Goal: Task Accomplishment & Management: Use online tool/utility

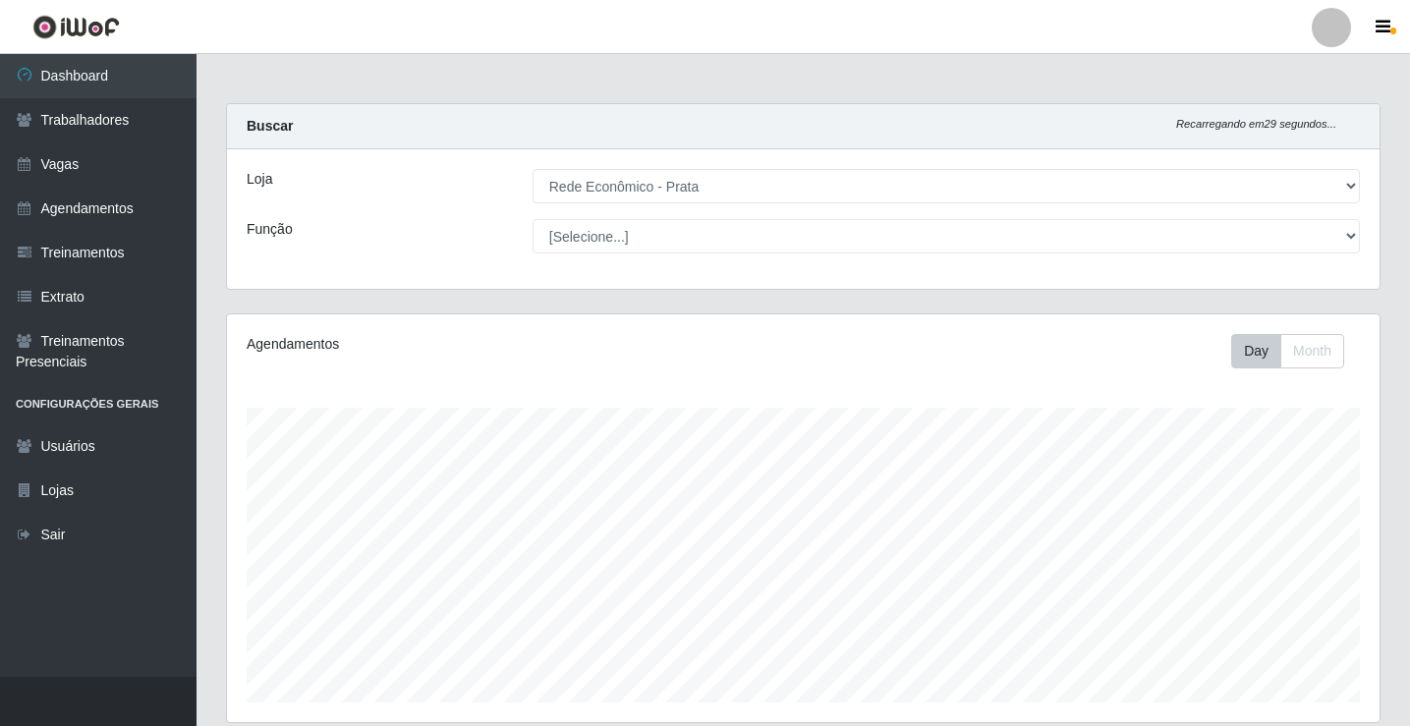
select select "192"
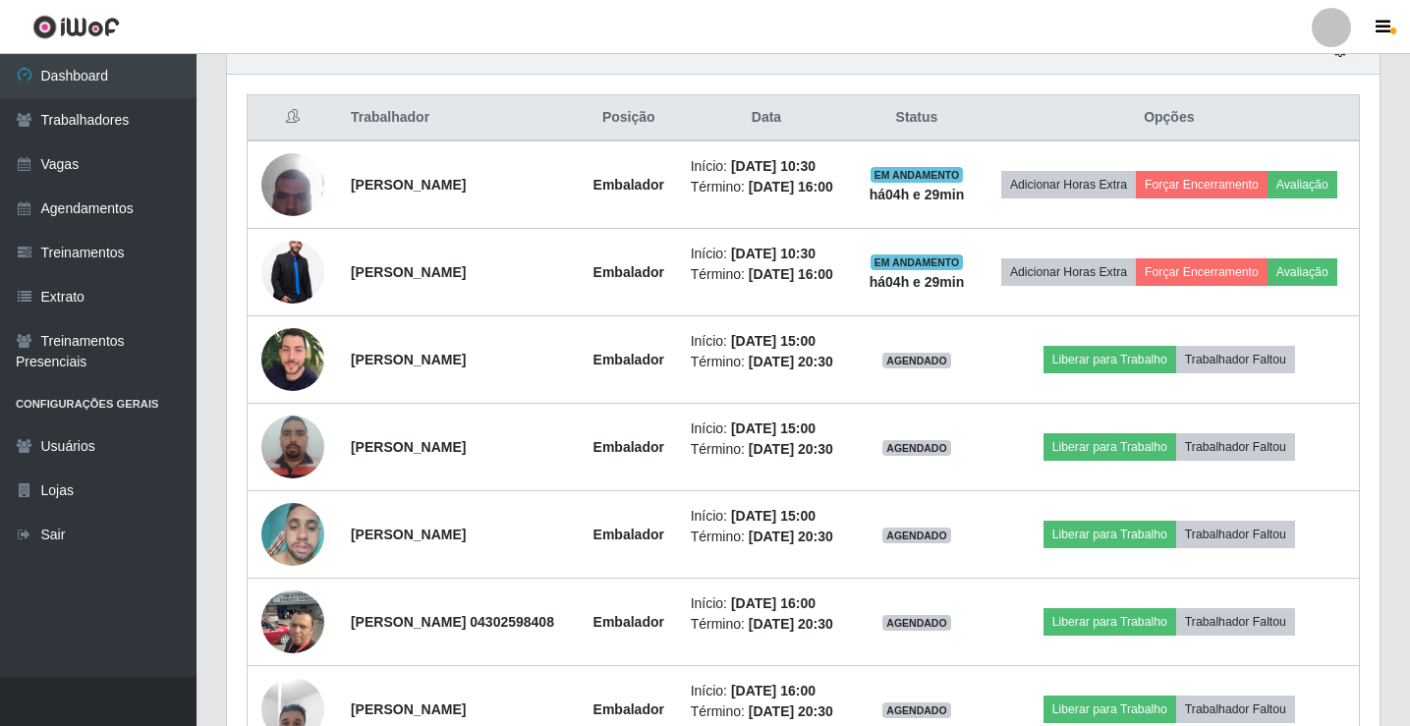
scroll to position [408, 1152]
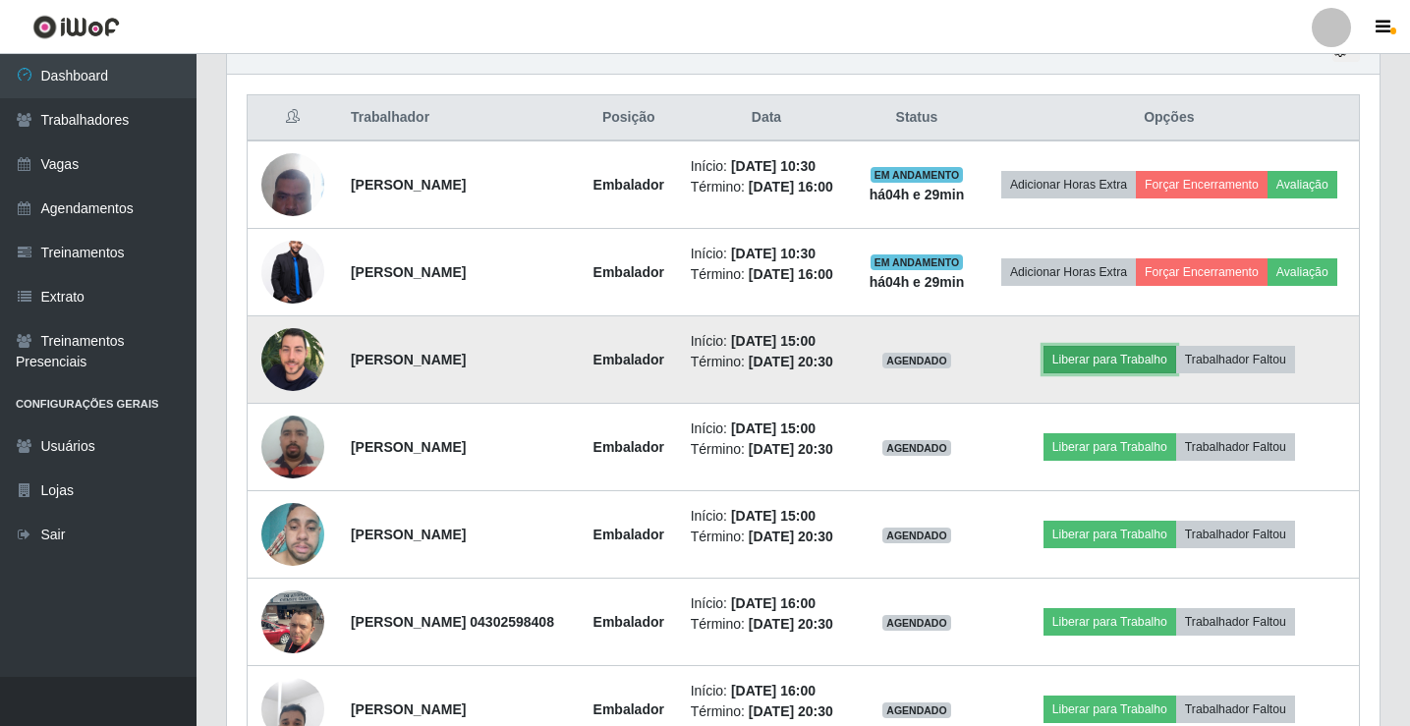
click at [1126, 373] on button "Liberar para Trabalho" at bounding box center [1109, 360] width 133 height 28
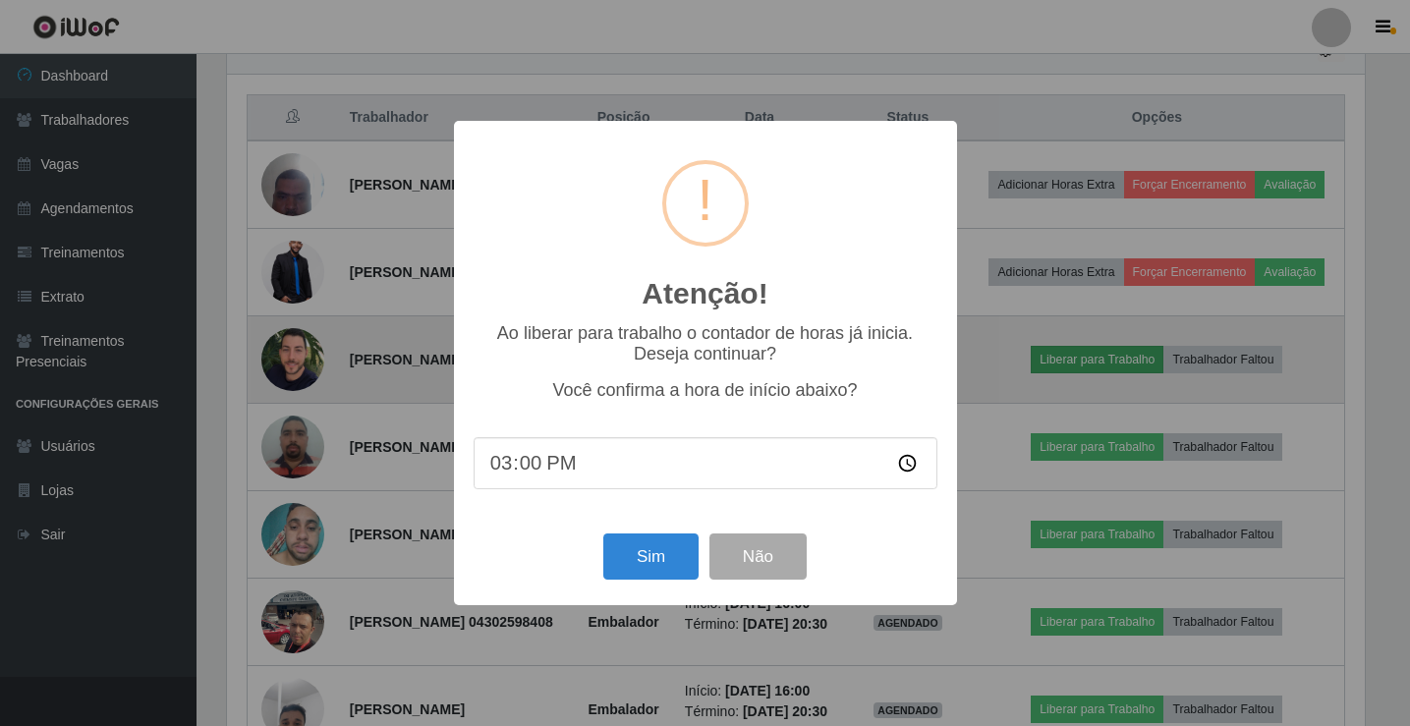
scroll to position [408, 1142]
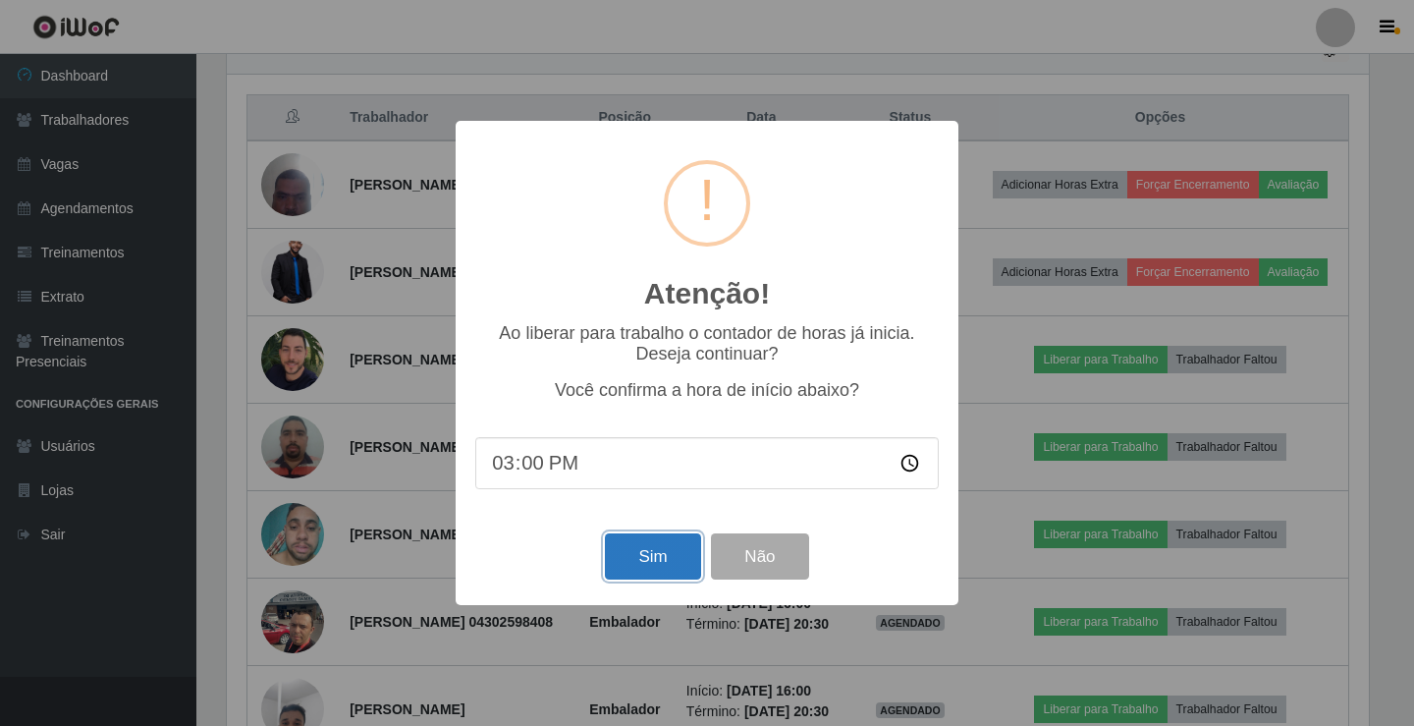
click at [675, 550] on button "Sim" at bounding box center [652, 556] width 95 height 46
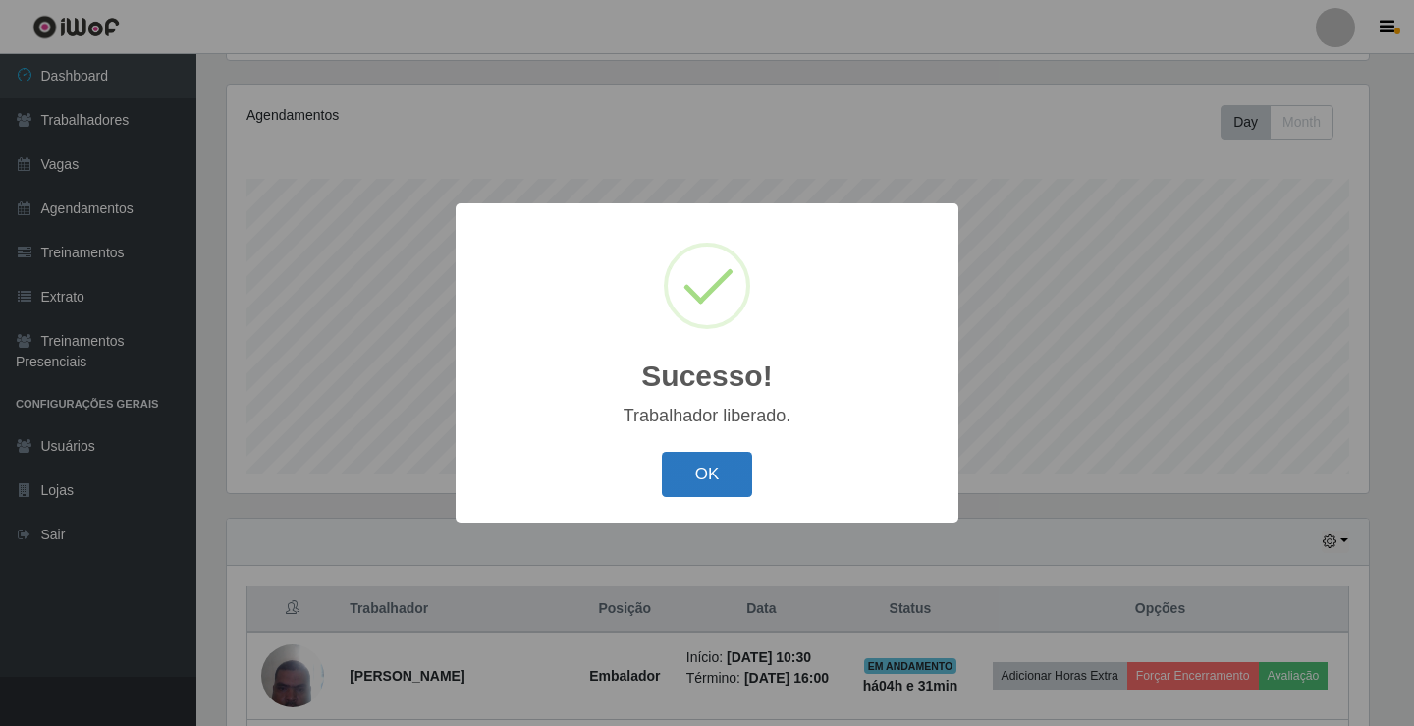
click at [691, 488] on button "OK" at bounding box center [707, 475] width 91 height 46
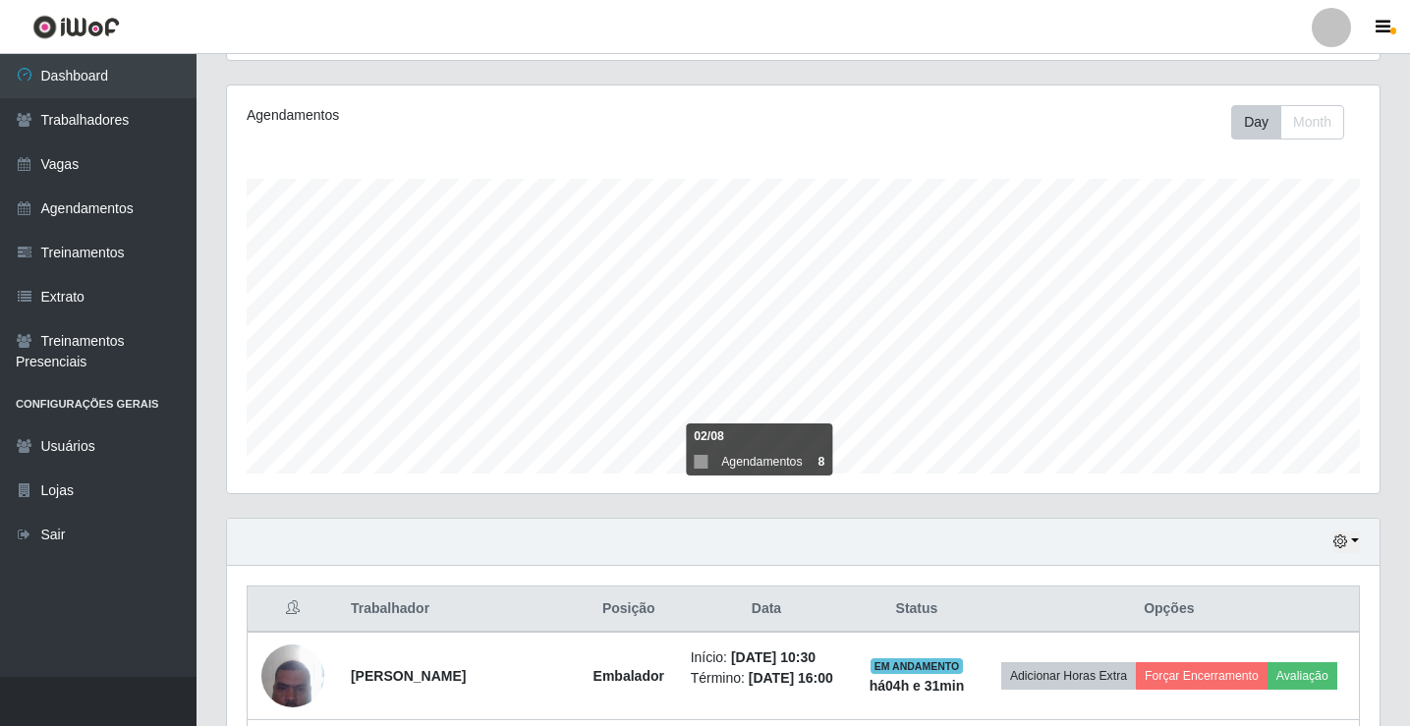
scroll to position [720, 0]
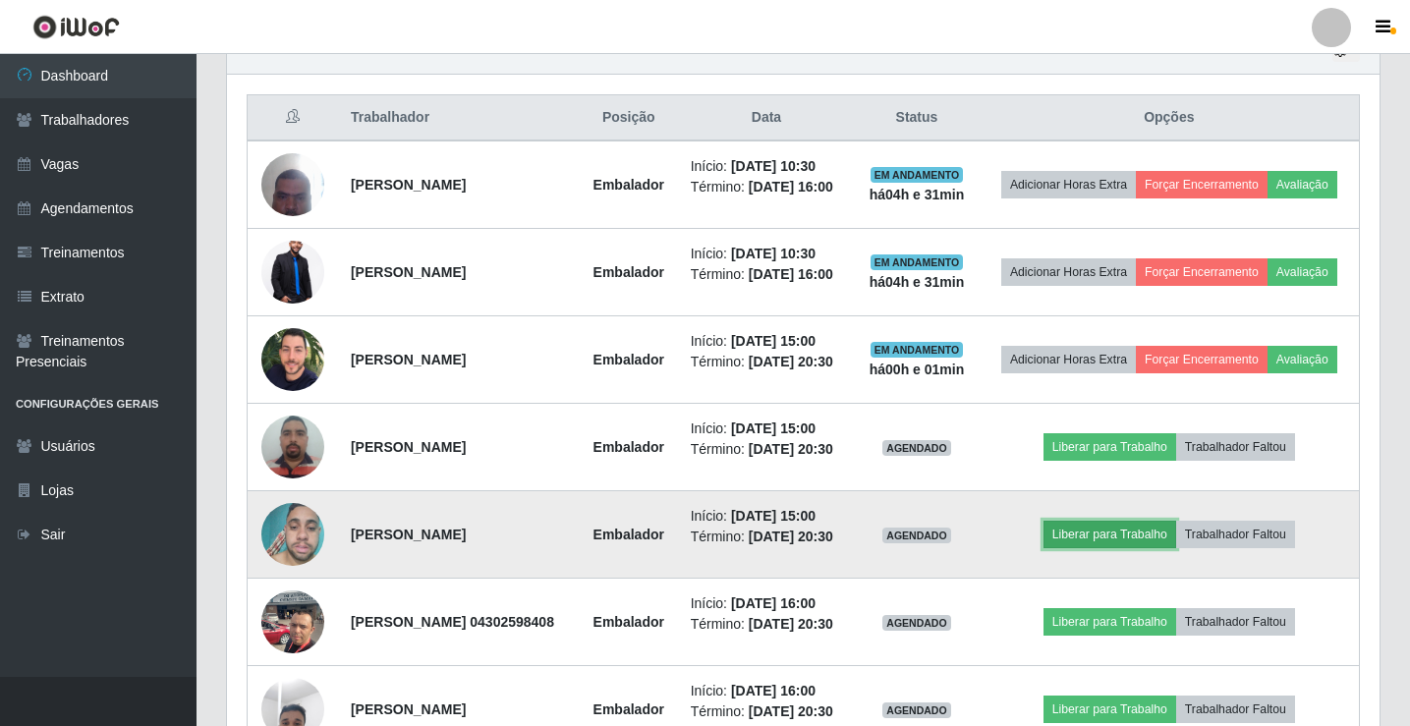
click at [1110, 548] on button "Liberar para Trabalho" at bounding box center [1109, 535] width 133 height 28
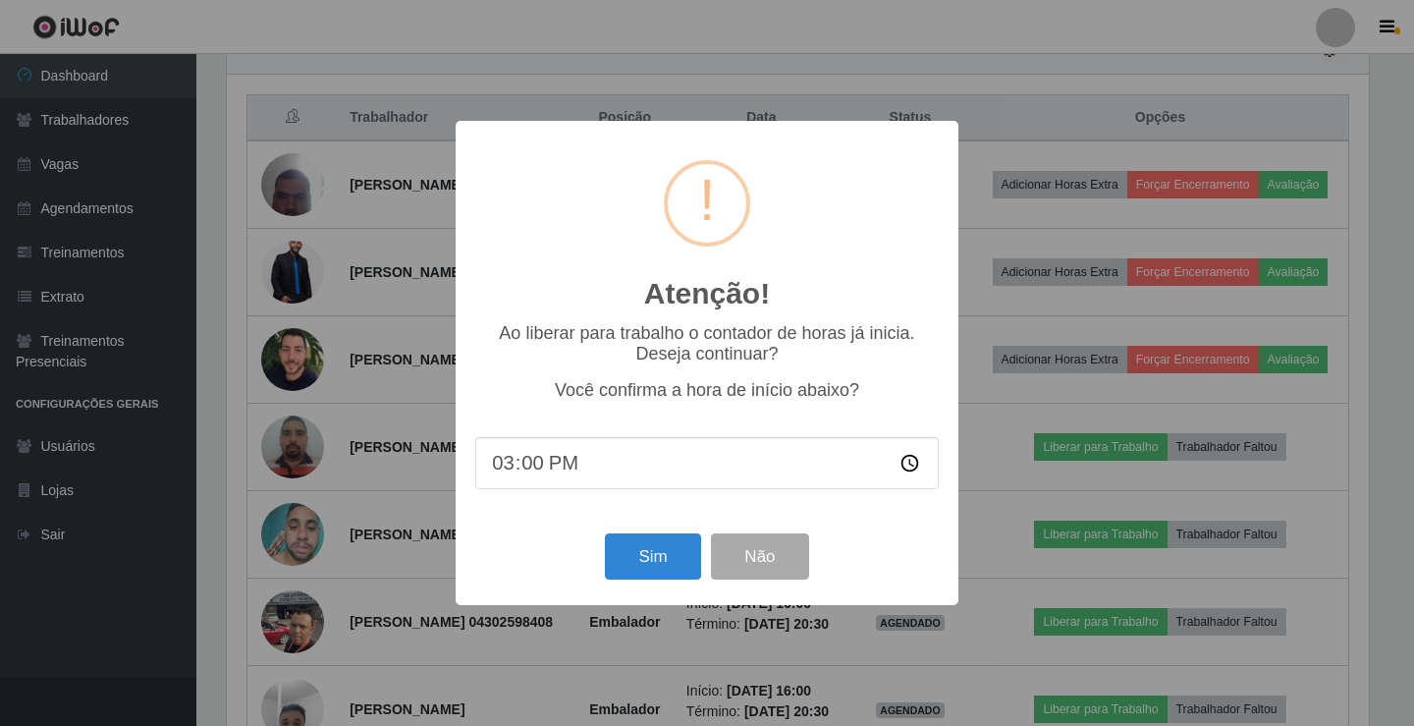
click at [685, 532] on div "Sim Não" at bounding box center [707, 556] width 464 height 56
click at [688, 549] on button "Sim" at bounding box center [652, 556] width 95 height 46
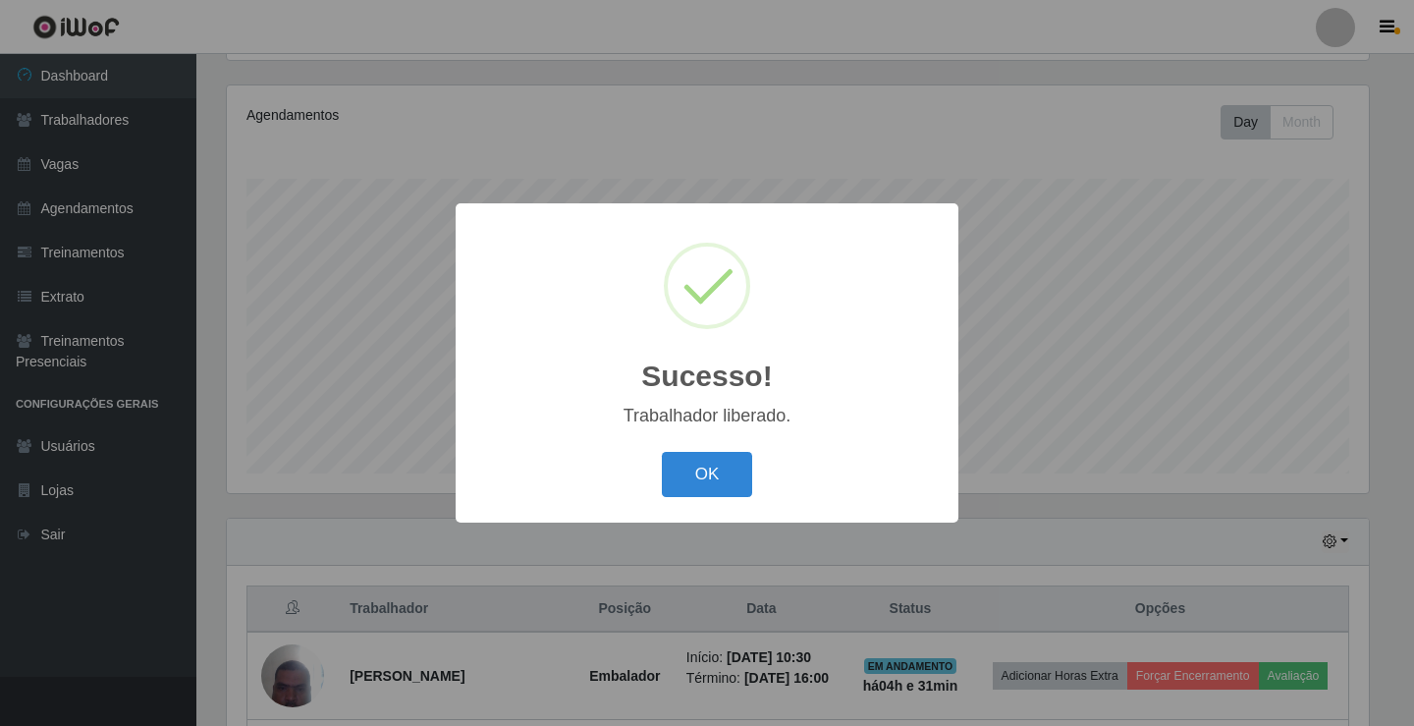
click at [662, 452] on button "OK" at bounding box center [707, 475] width 91 height 46
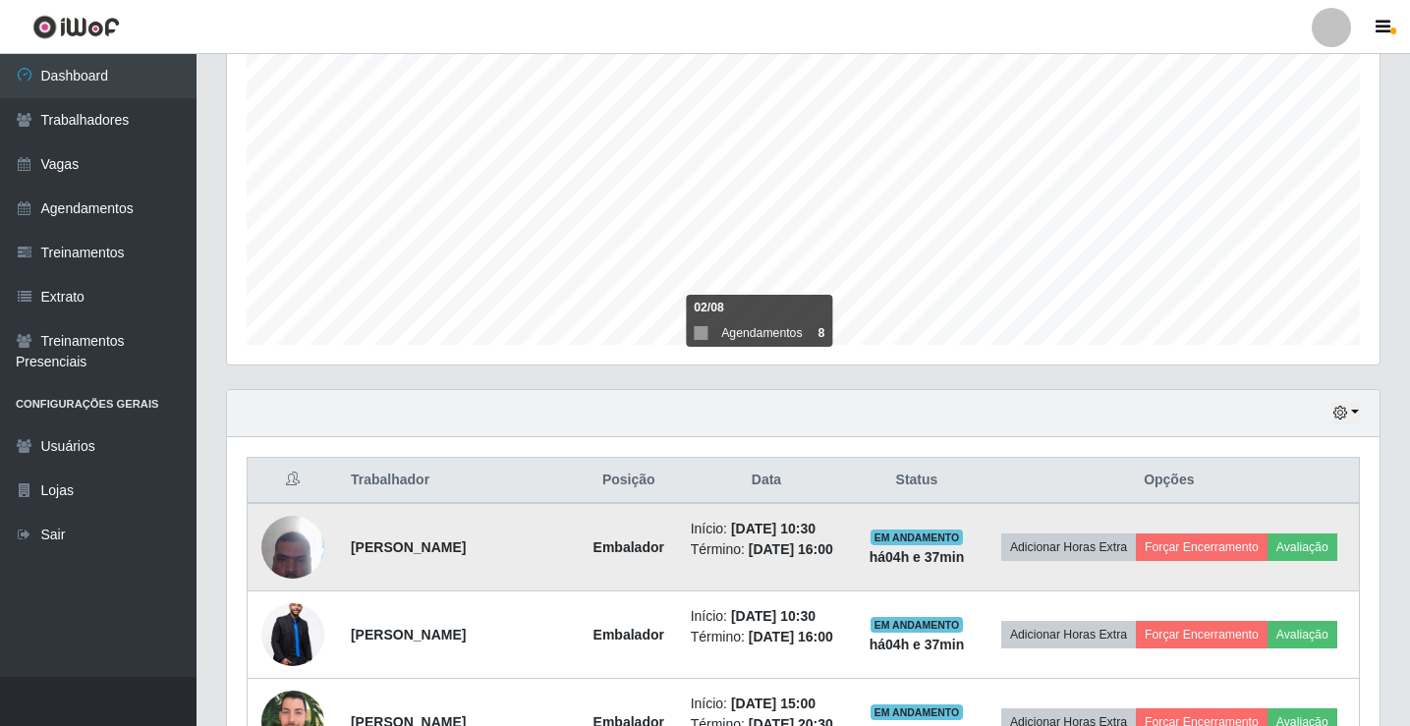
scroll to position [524, 0]
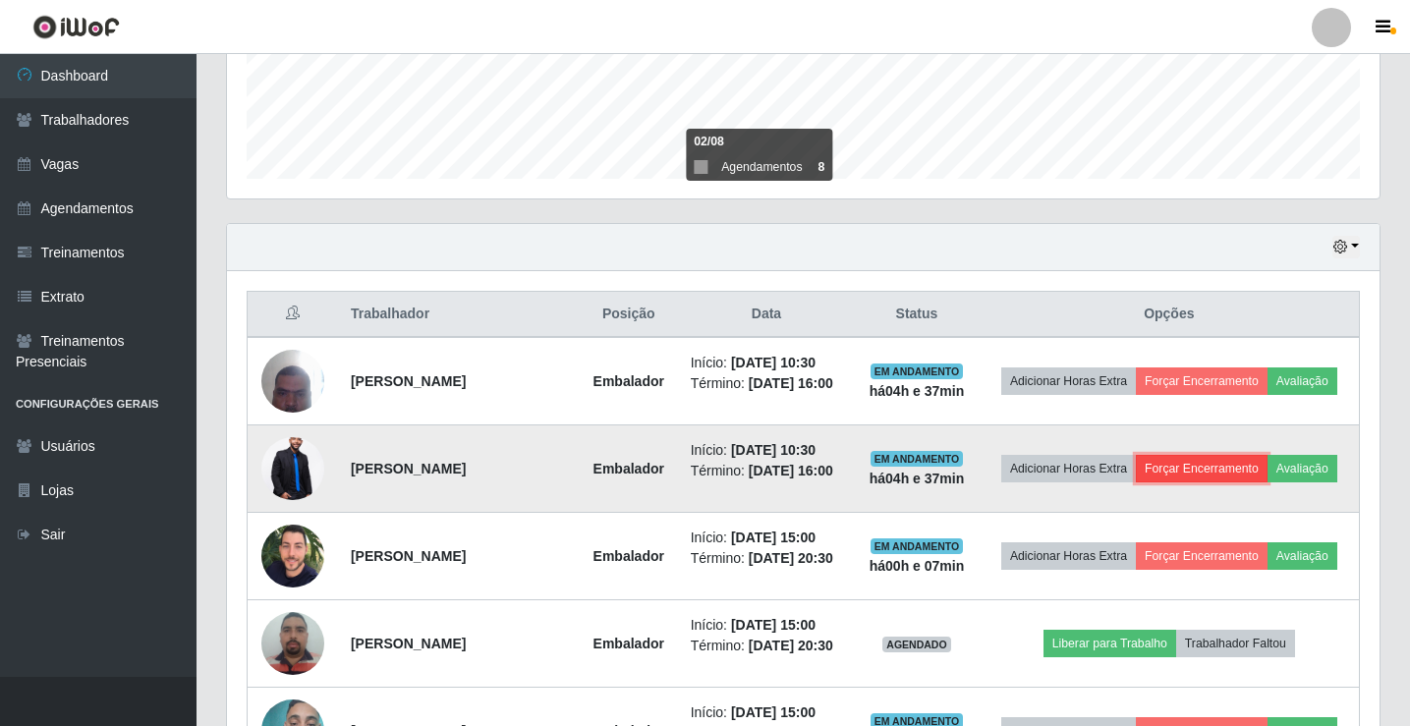
click at [1221, 472] on button "Forçar Encerramento" at bounding box center [1201, 469] width 132 height 28
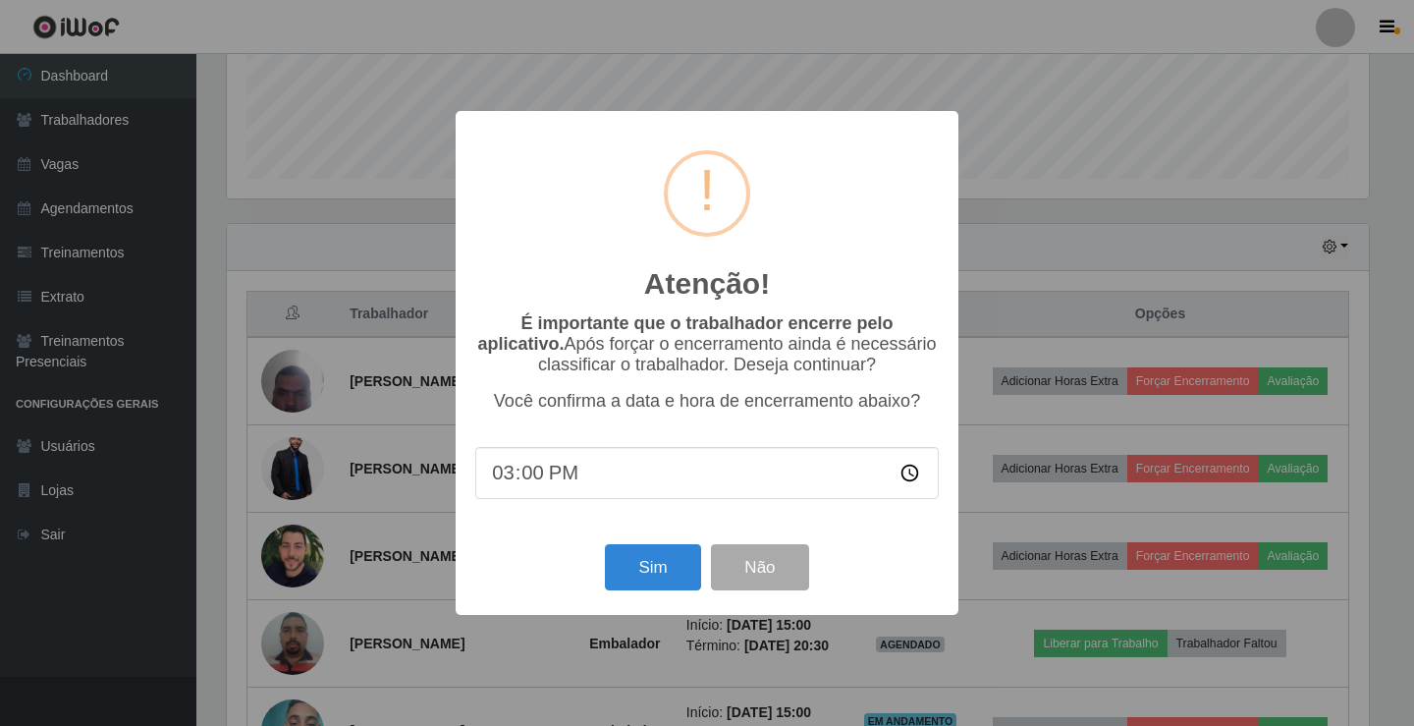
type input "15:08"
click at [682, 552] on button "Sim" at bounding box center [652, 567] width 95 height 46
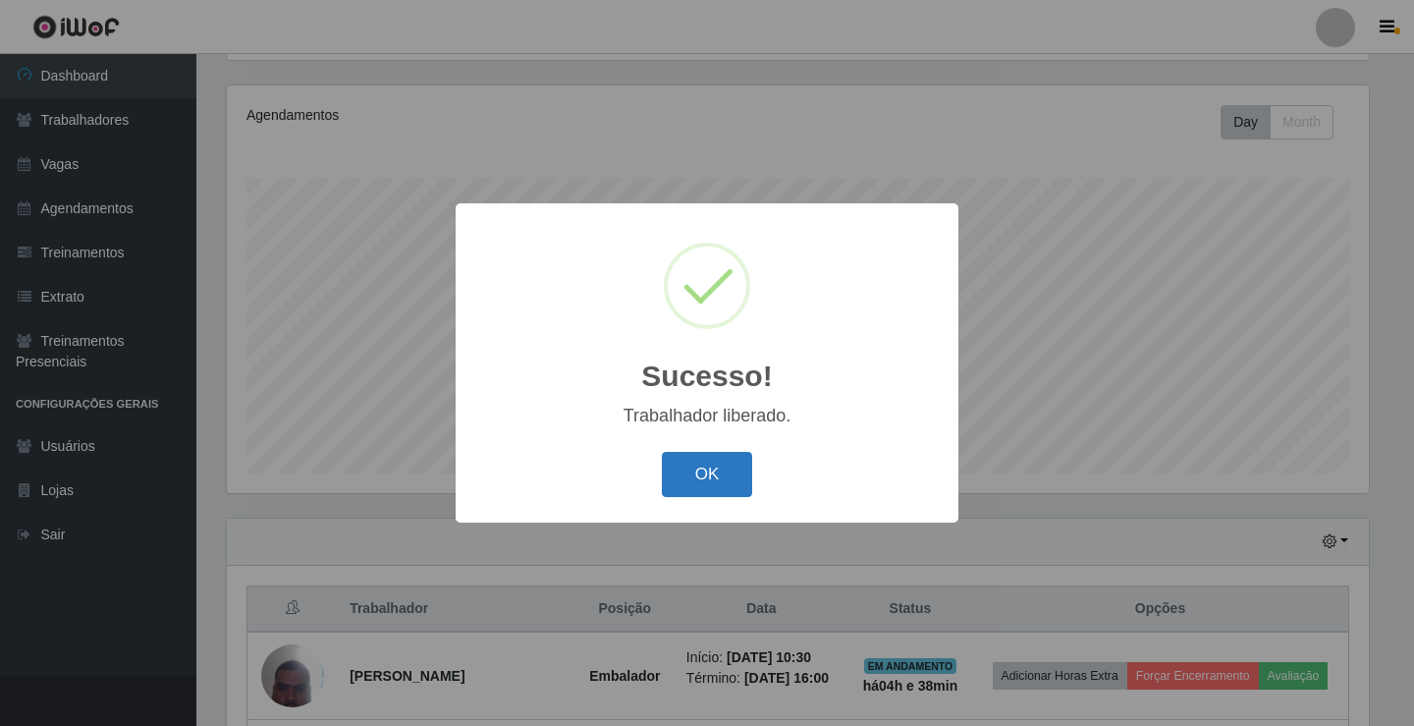
click at [693, 489] on button "OK" at bounding box center [707, 475] width 91 height 46
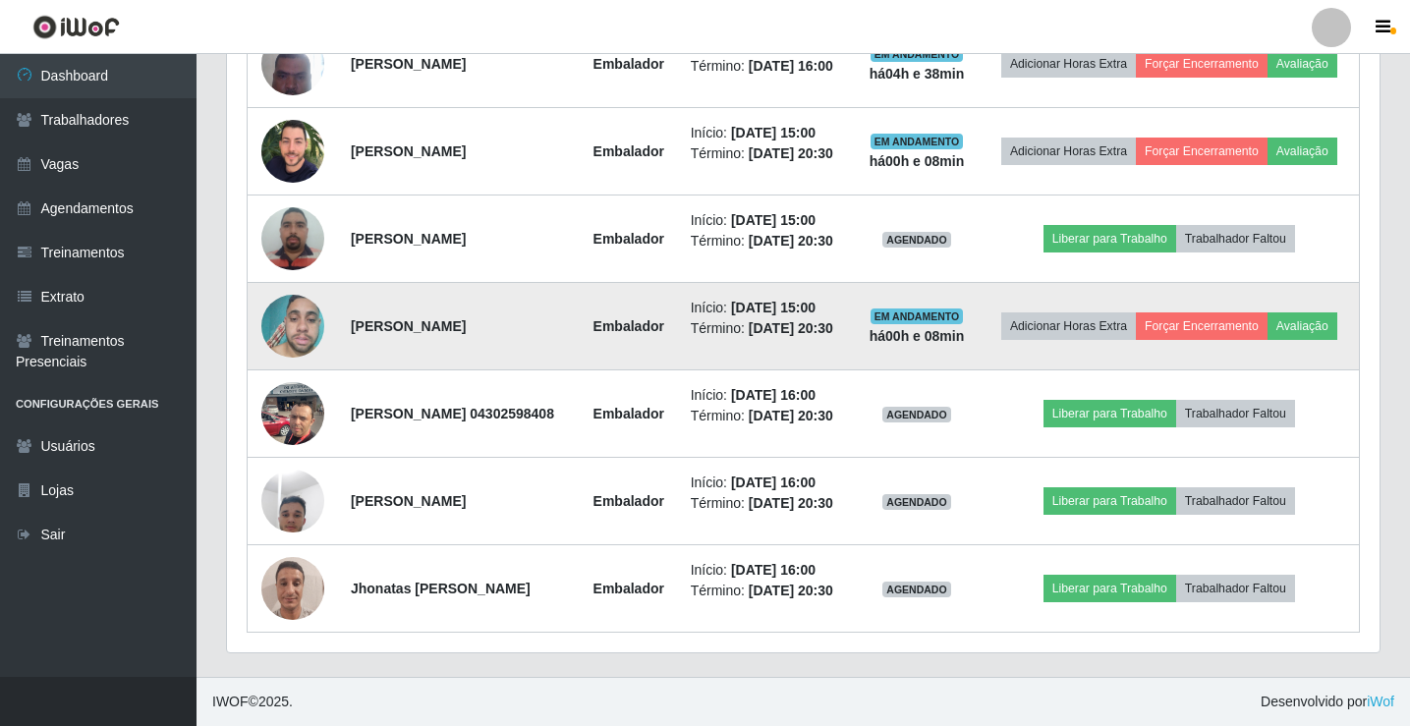
scroll to position [916, 0]
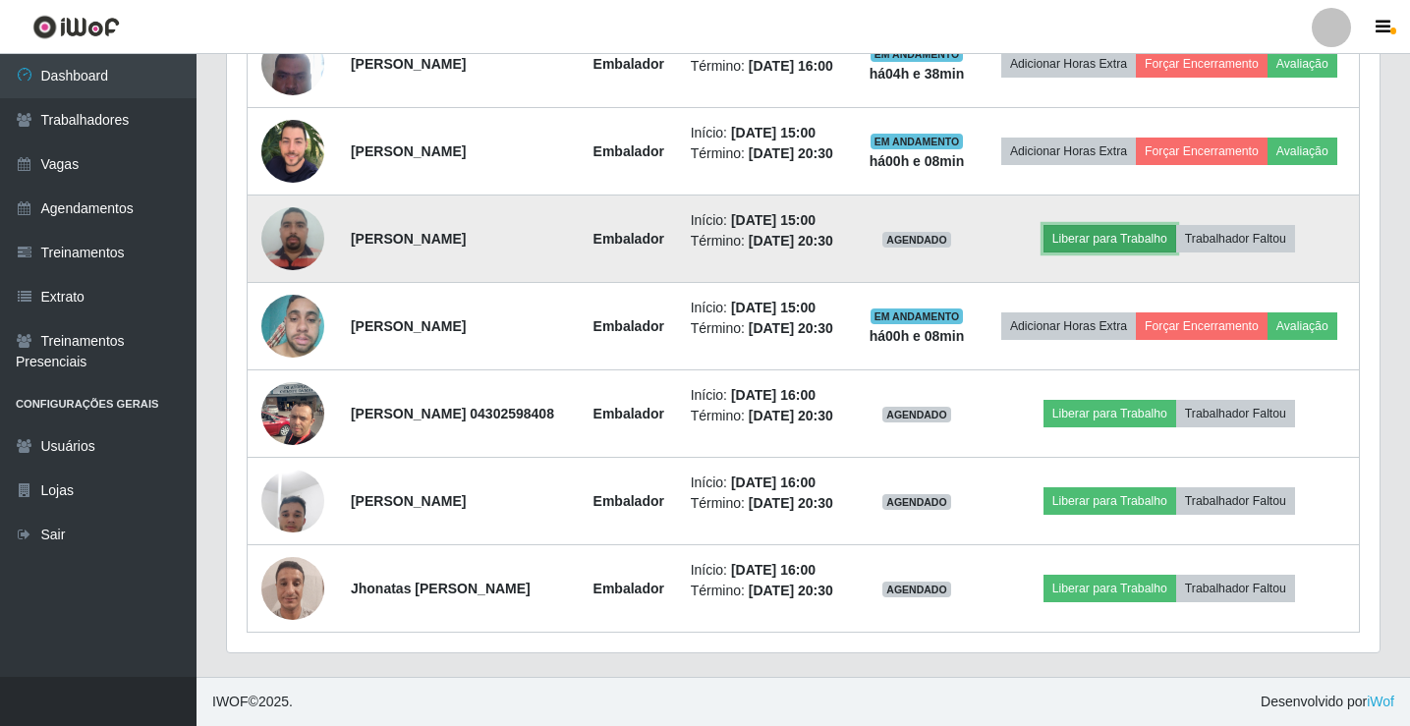
click at [1135, 225] on button "Liberar para Trabalho" at bounding box center [1109, 239] width 133 height 28
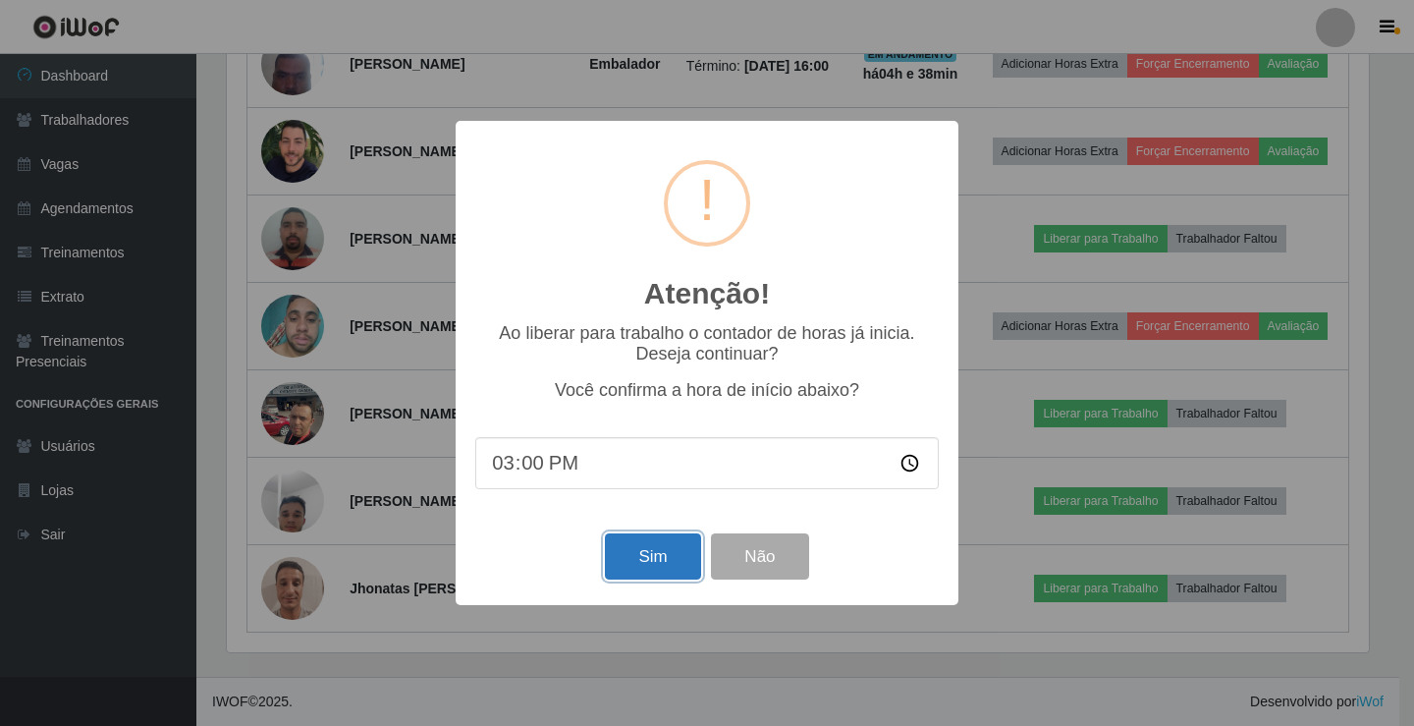
click at [676, 567] on button "Sim" at bounding box center [652, 556] width 95 height 46
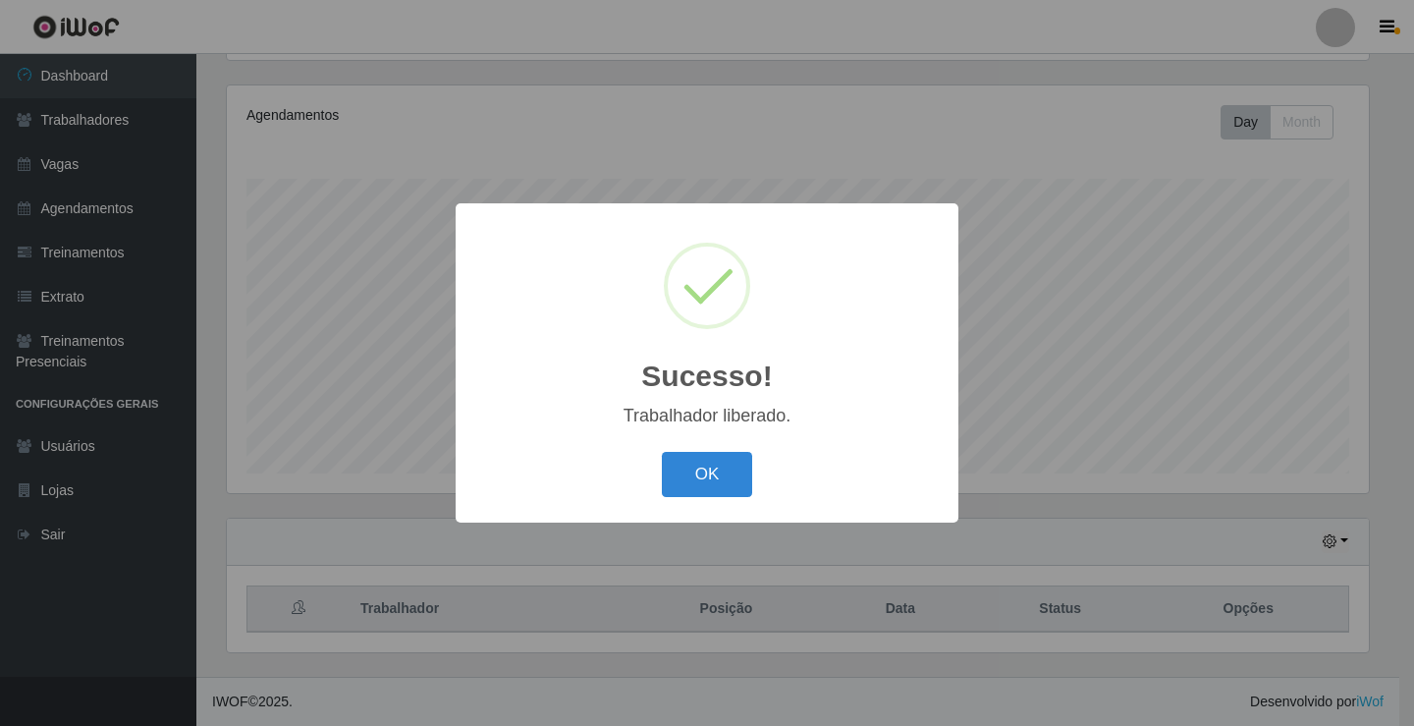
click at [662, 452] on button "OK" at bounding box center [707, 475] width 91 height 46
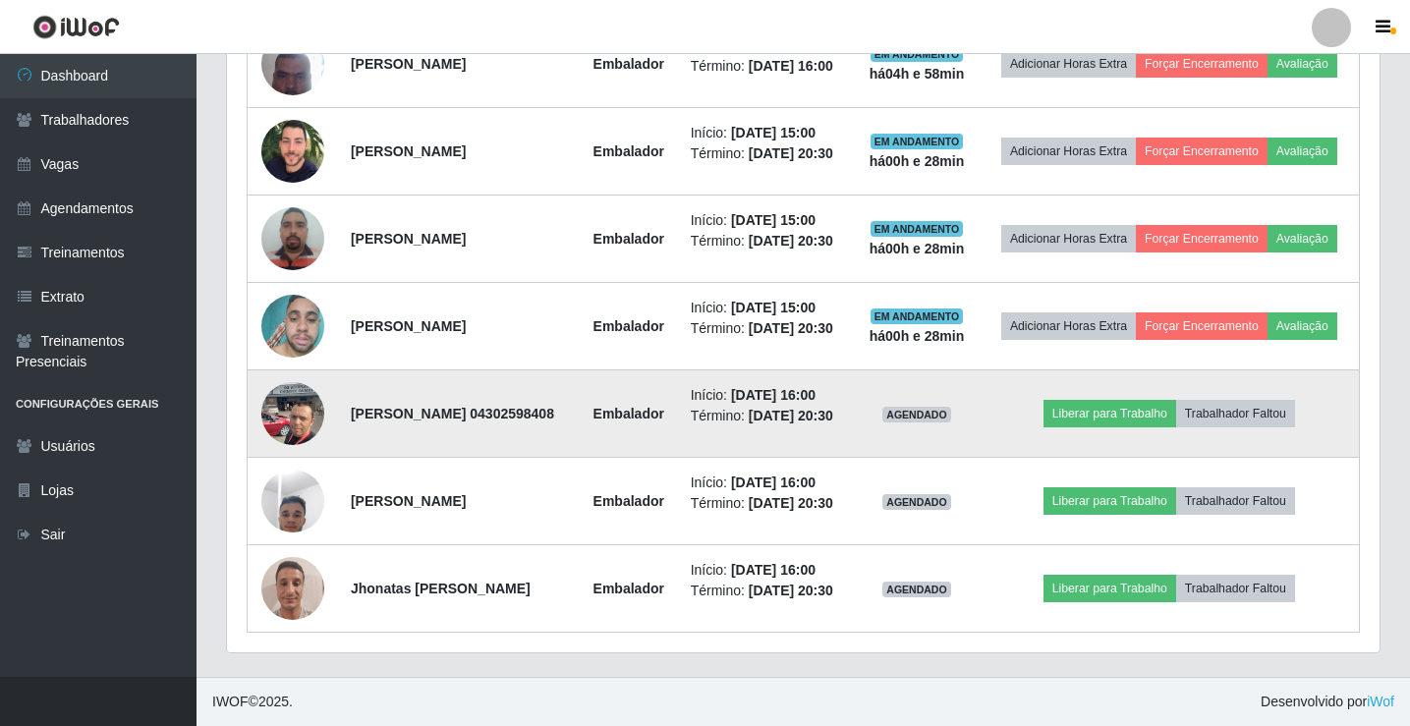
scroll to position [944, 0]
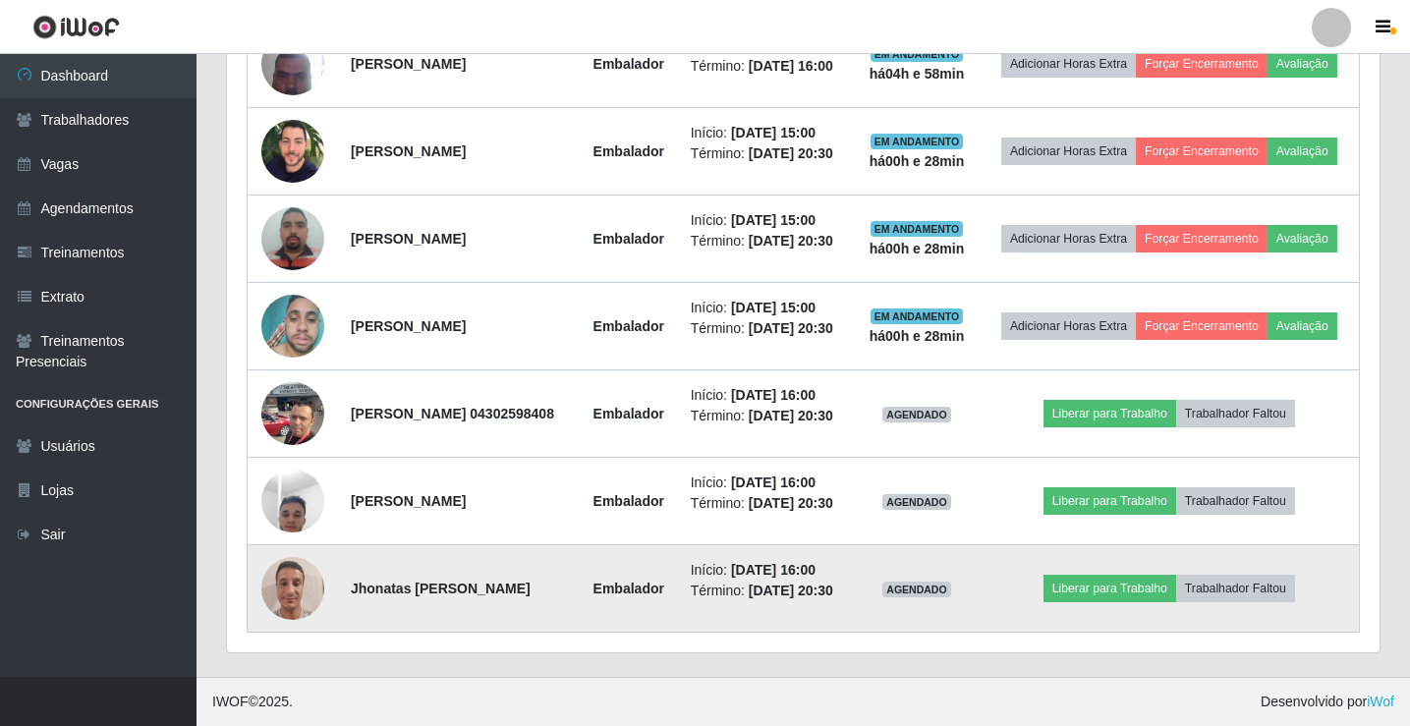
click at [282, 591] on img at bounding box center [292, 587] width 63 height 83
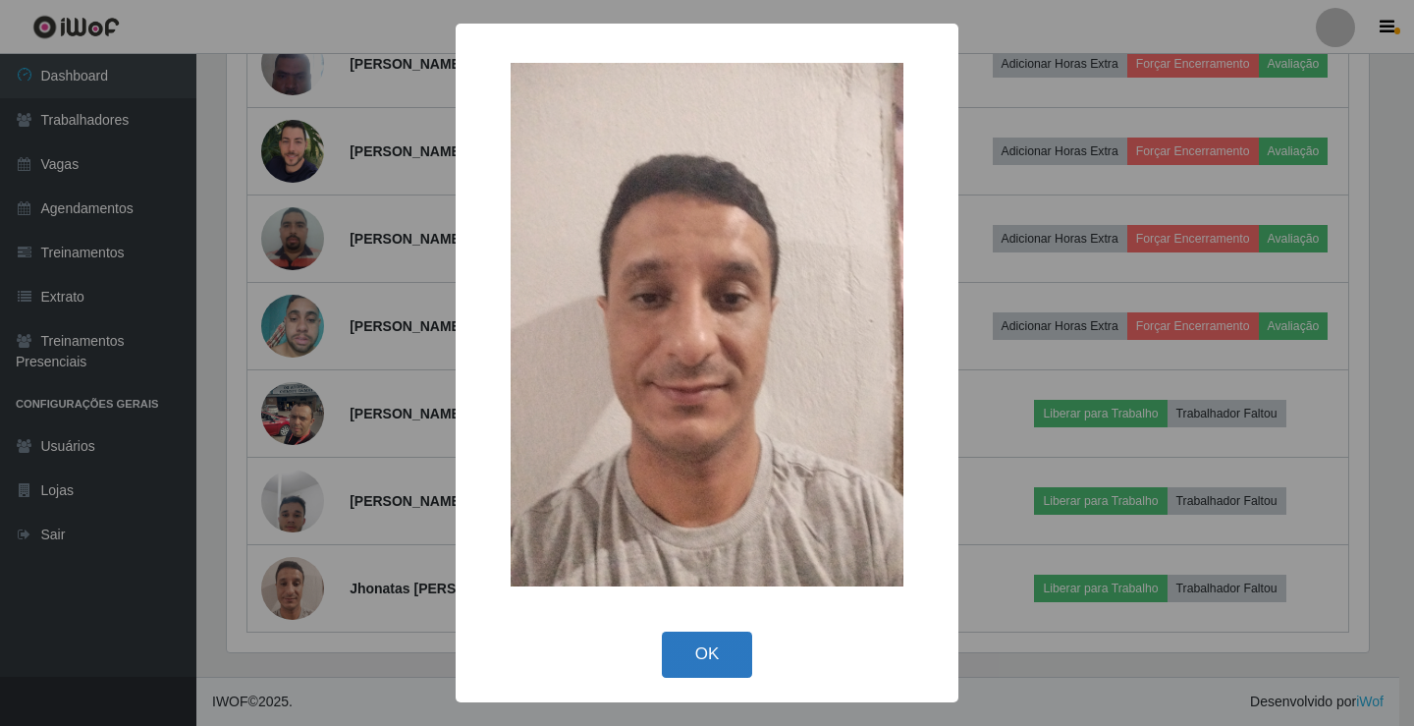
click at [726, 654] on button "OK" at bounding box center [707, 655] width 91 height 46
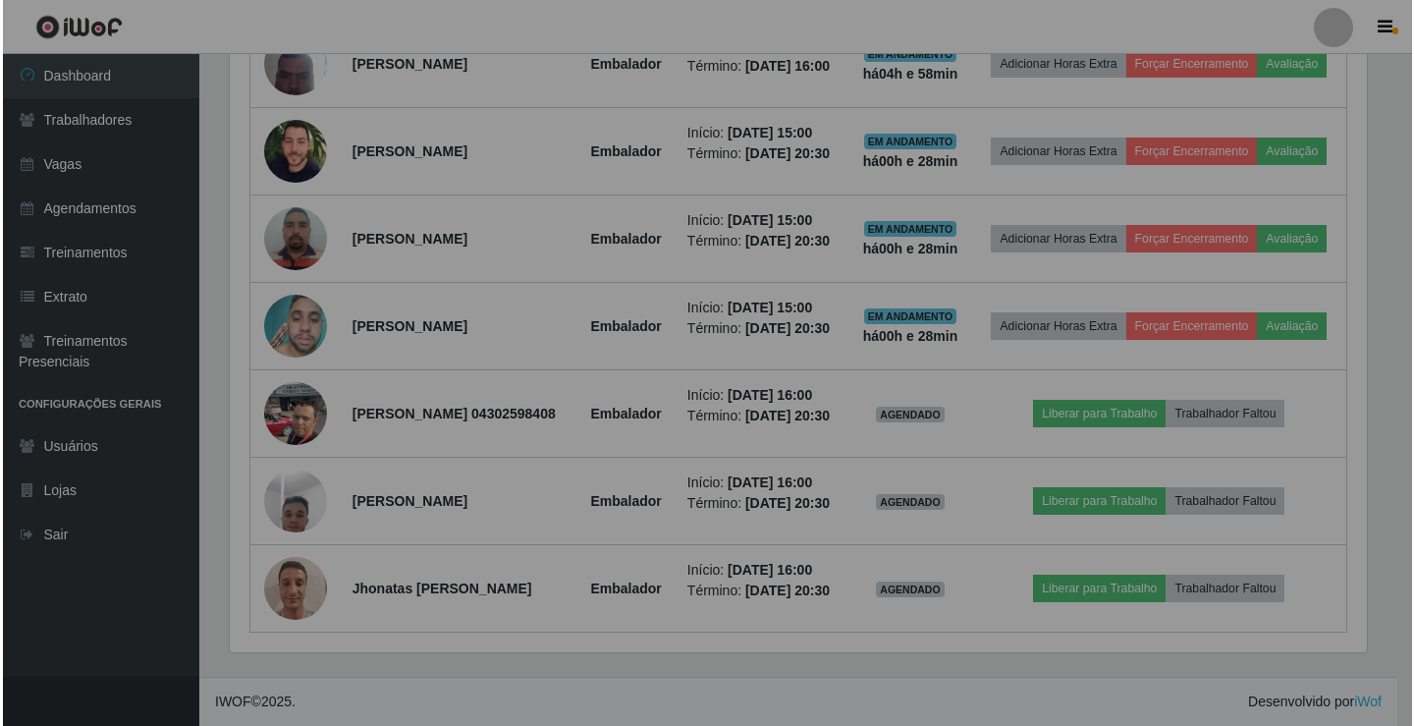
scroll to position [408, 1152]
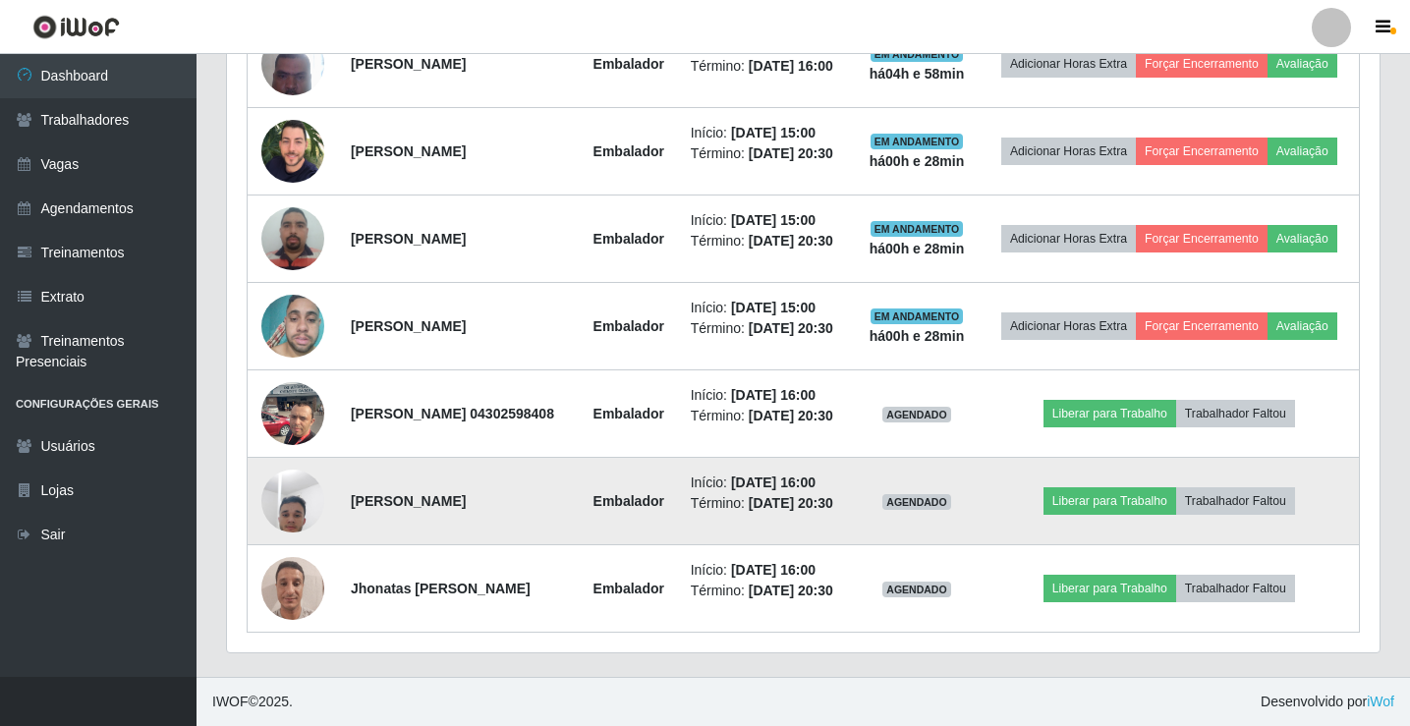
click at [278, 488] on img at bounding box center [292, 500] width 63 height 83
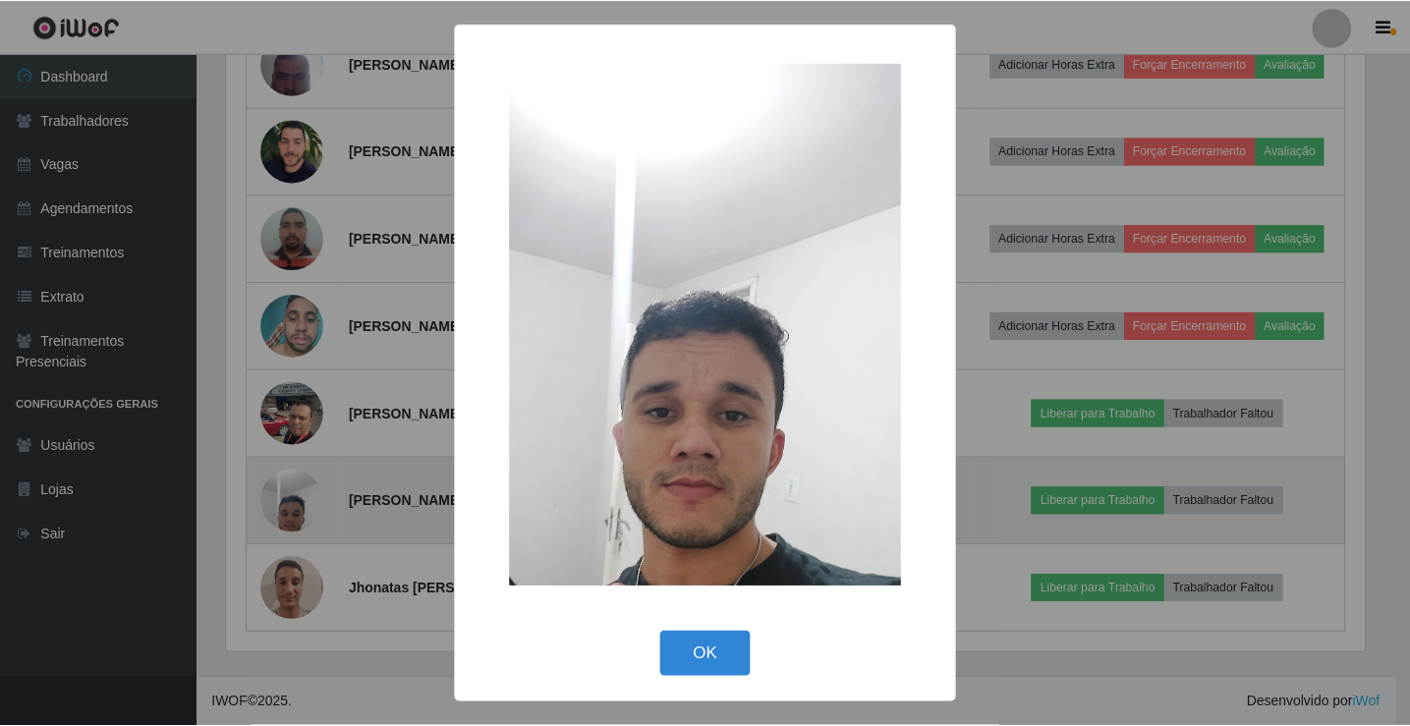
scroll to position [408, 1142]
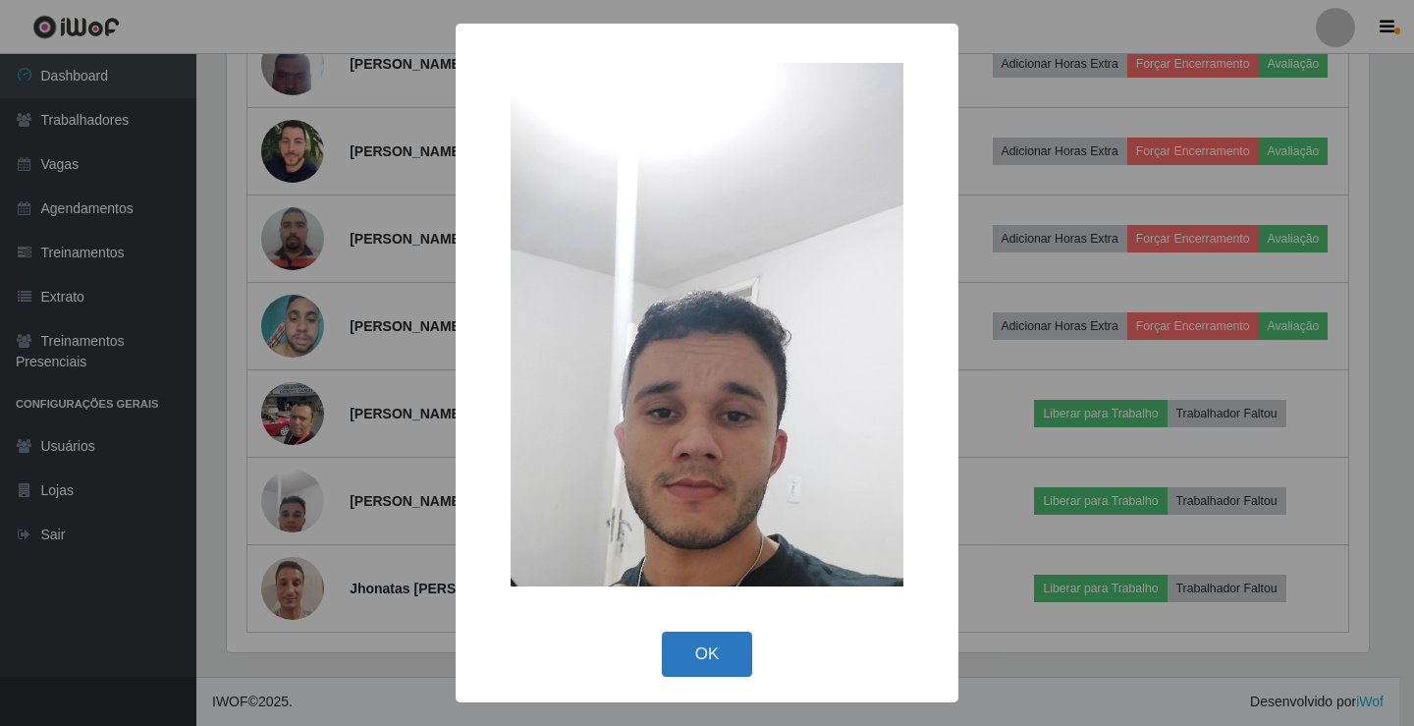
click at [708, 658] on button "OK" at bounding box center [707, 655] width 91 height 46
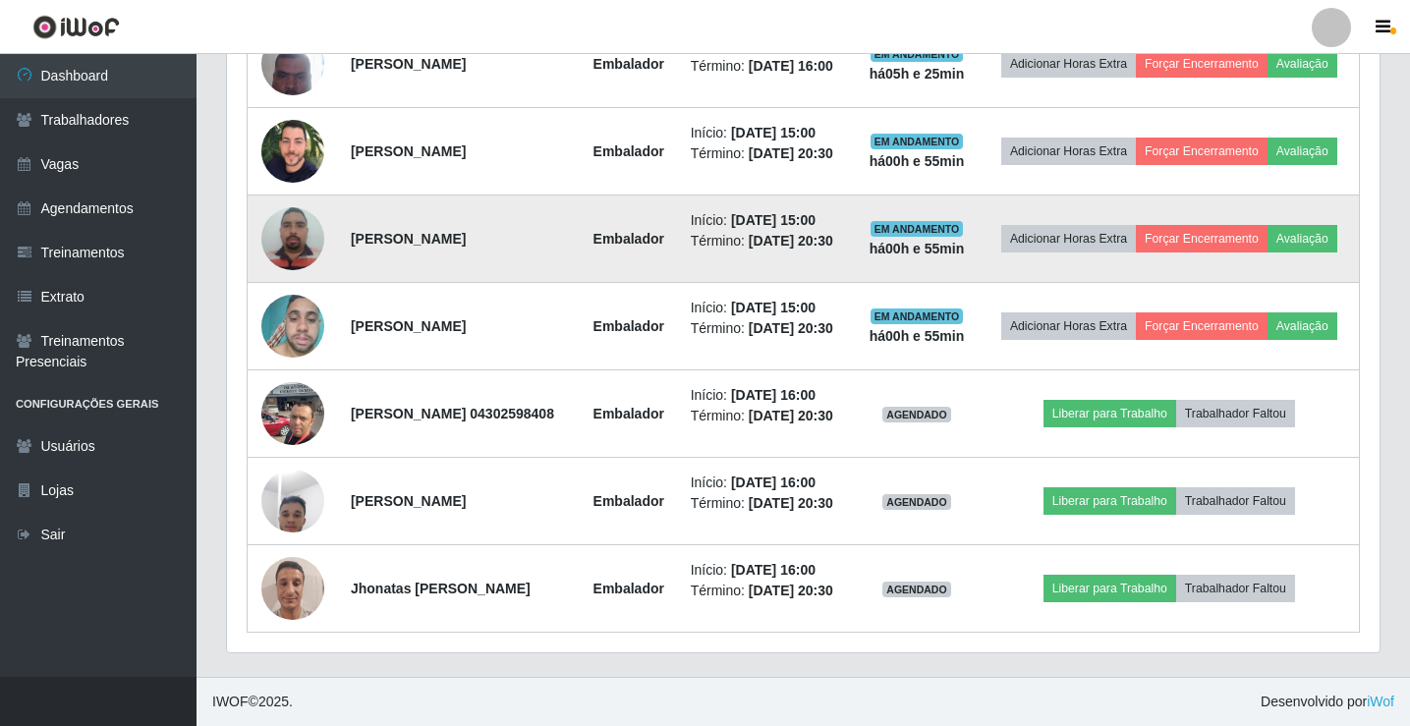
scroll to position [944, 0]
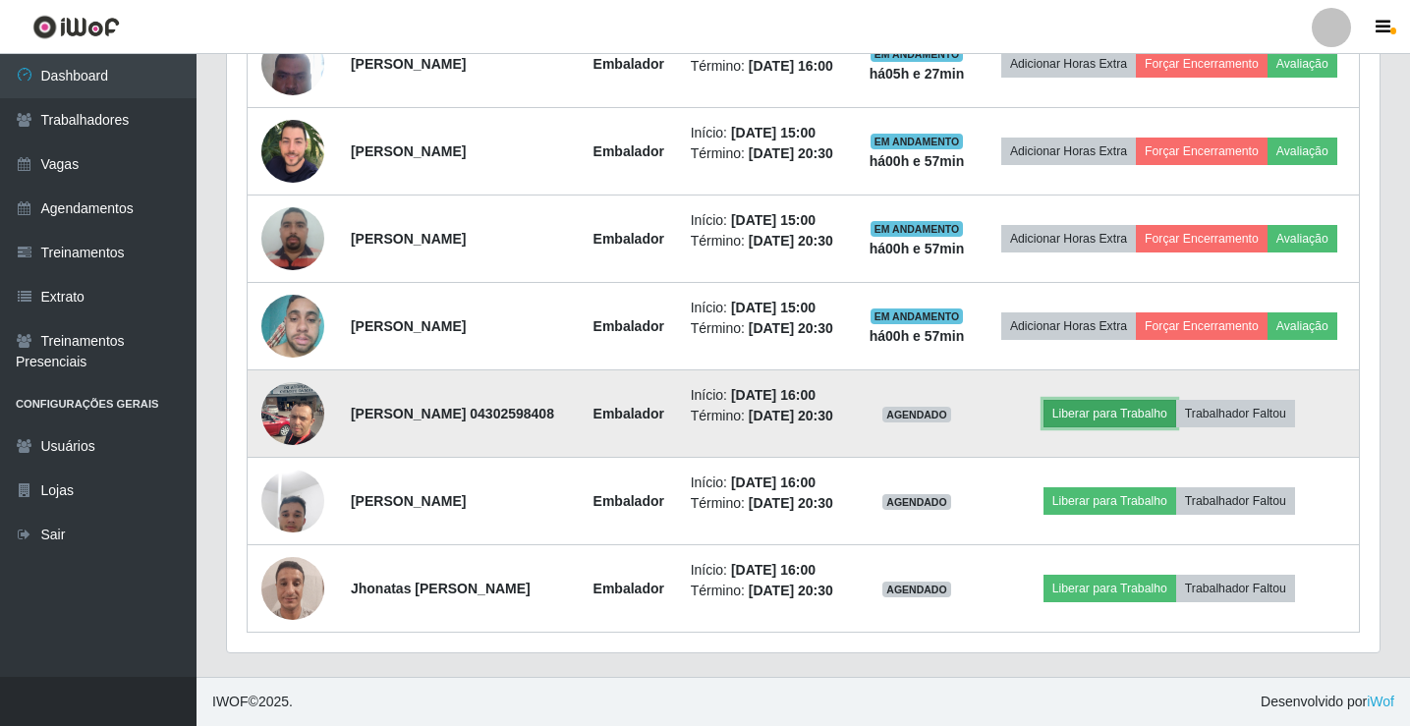
click at [1126, 400] on button "Liberar para Trabalho" at bounding box center [1109, 414] width 133 height 28
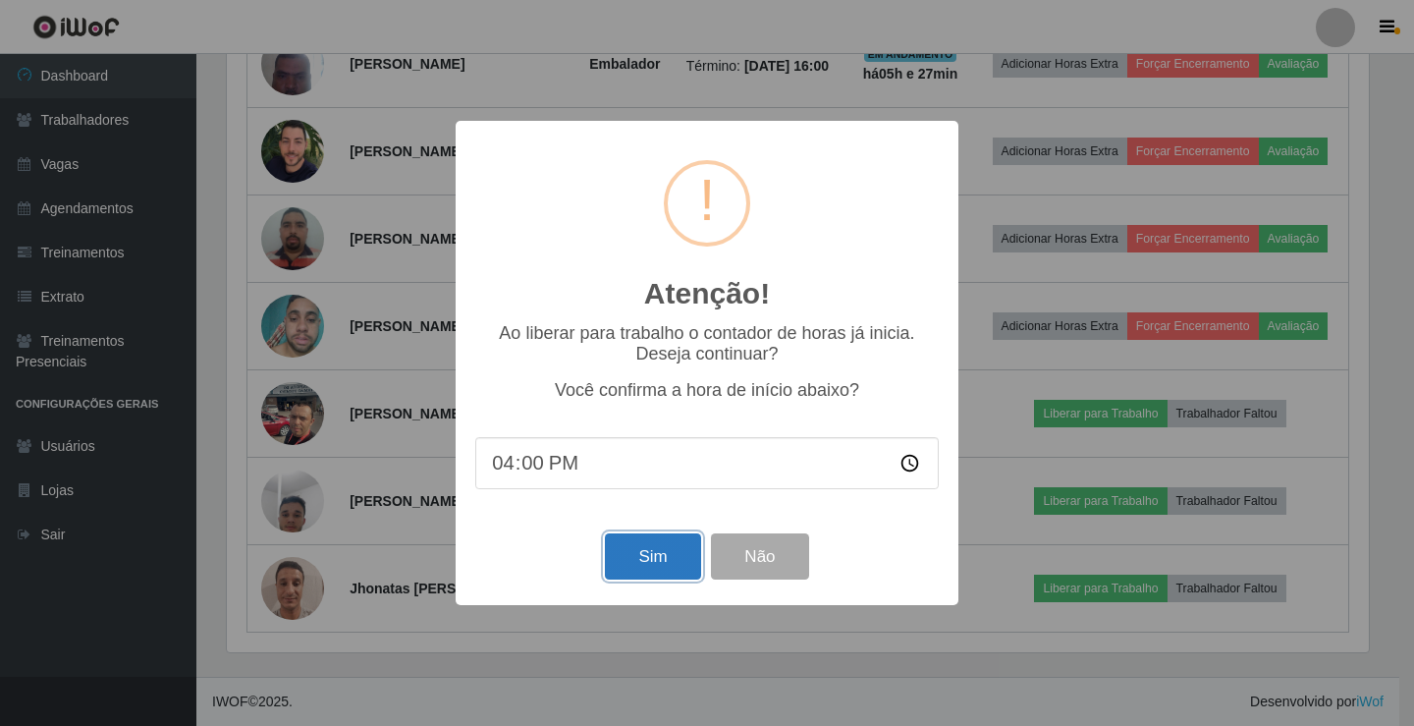
click at [680, 569] on button "Sim" at bounding box center [652, 556] width 95 height 46
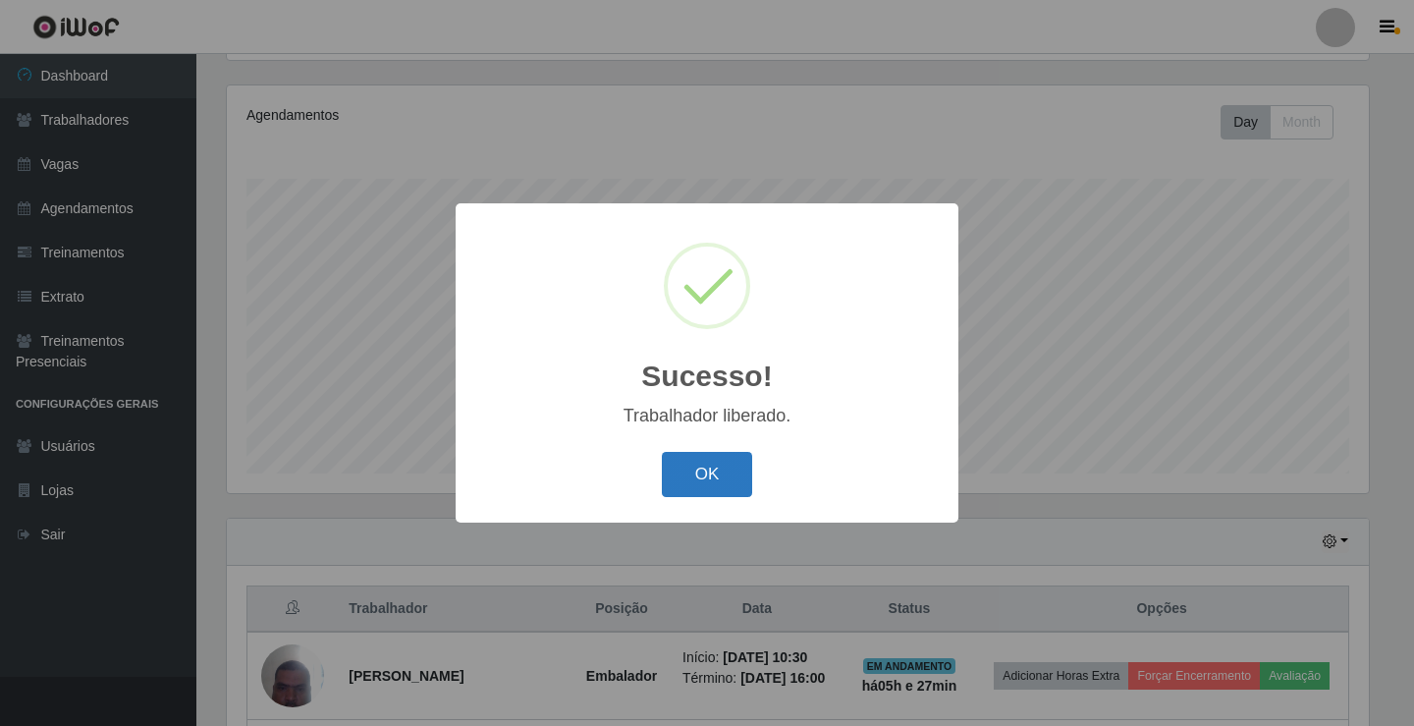
click at [732, 468] on button "OK" at bounding box center [707, 475] width 91 height 46
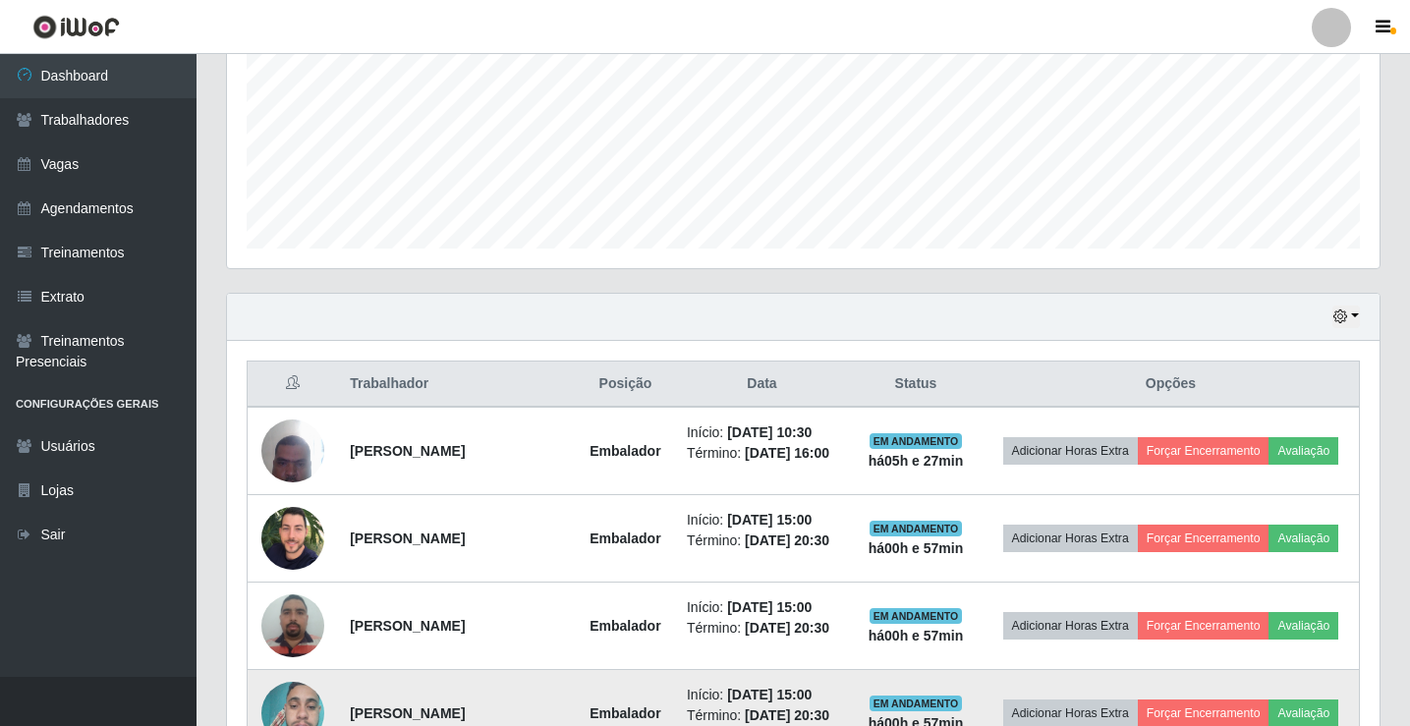
scroll to position [453, 0]
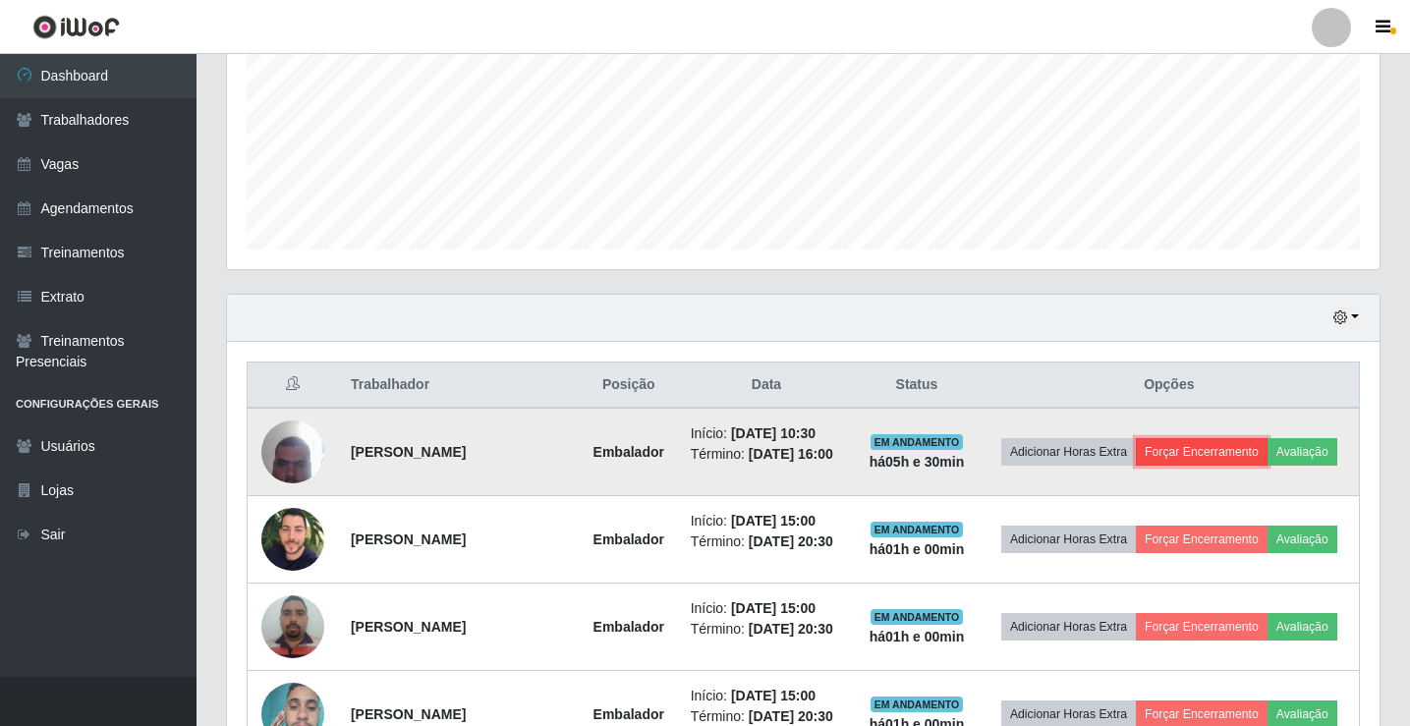
click at [1241, 445] on button "Forçar Encerramento" at bounding box center [1201, 452] width 132 height 28
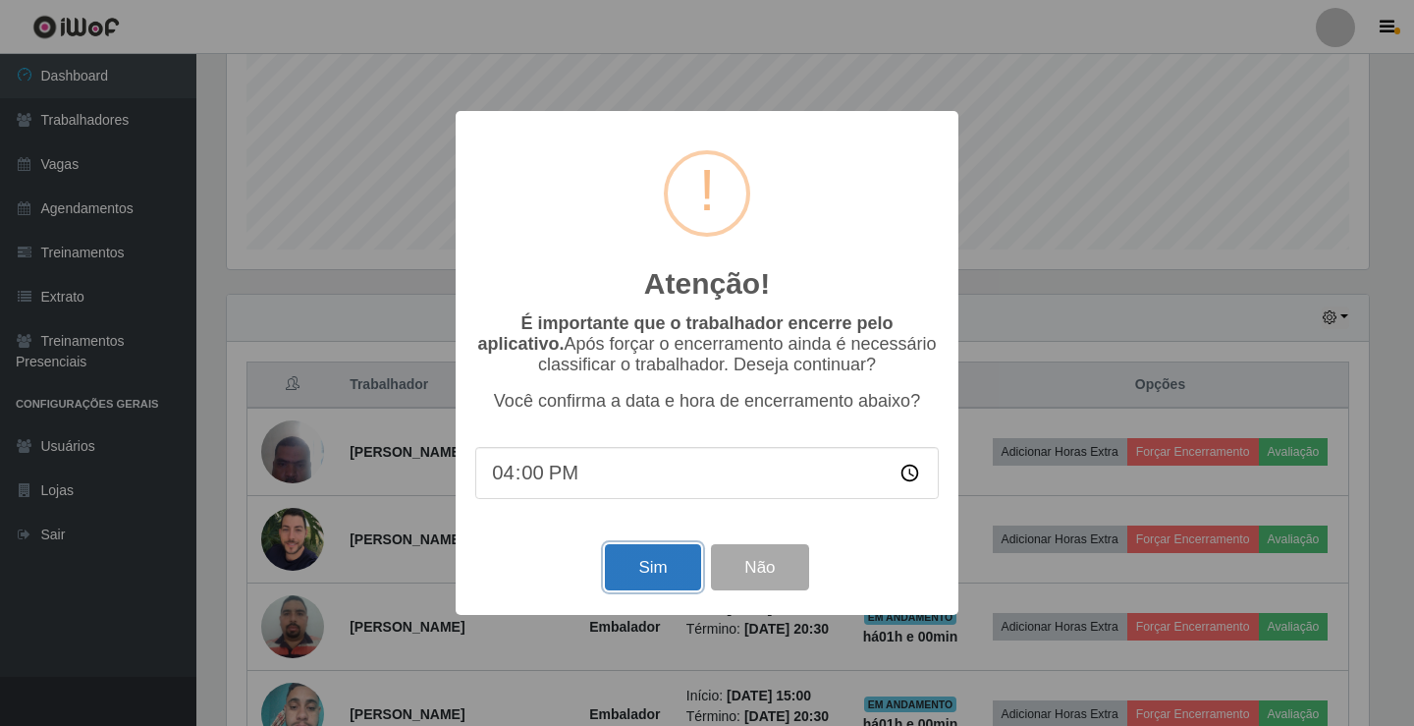
click at [650, 575] on button "Sim" at bounding box center [652, 567] width 95 height 46
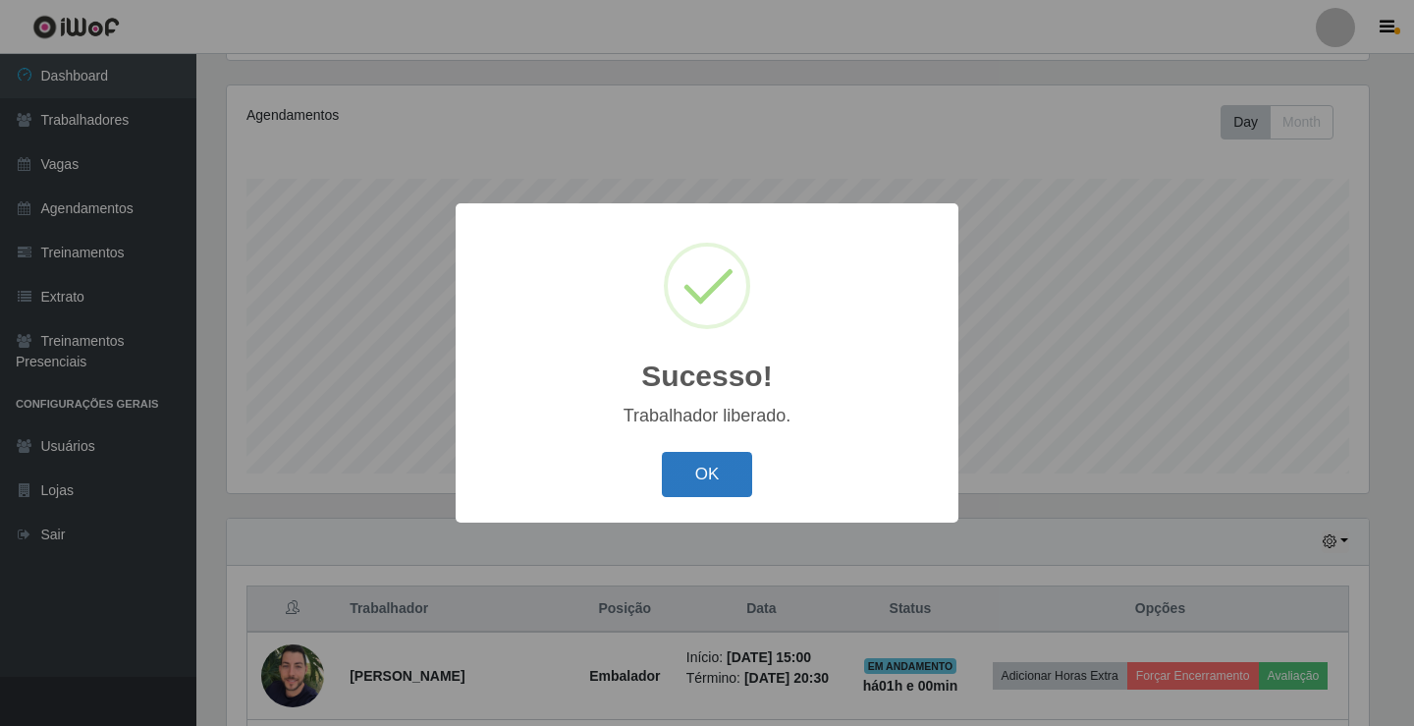
click at [718, 475] on button "OK" at bounding box center [707, 475] width 91 height 46
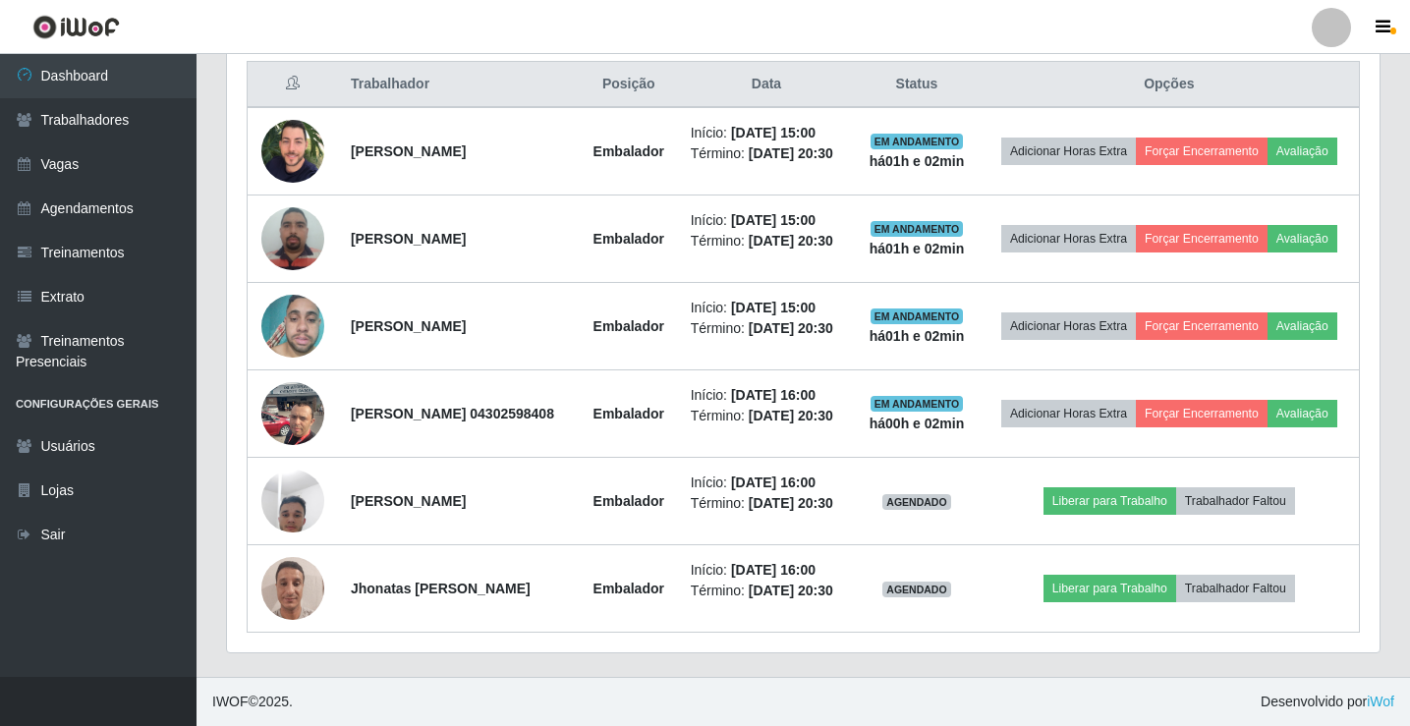
scroll to position [842, 0]
